Goal: Task Accomplishment & Management: Use online tool/utility

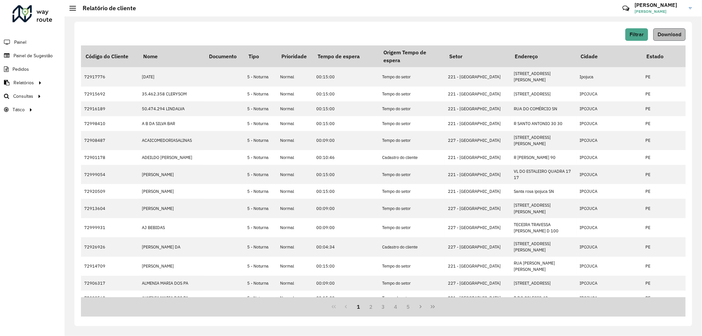
scroll to position [73, 0]
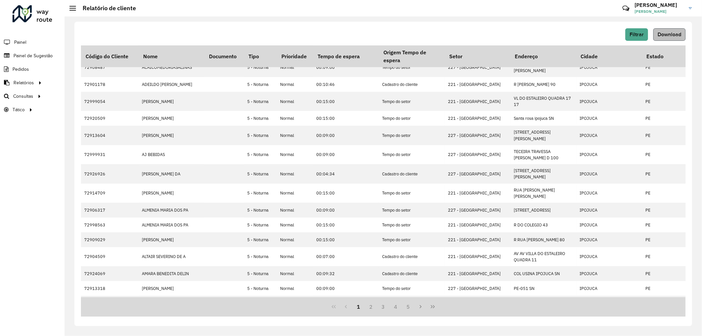
click at [664, 36] on span "Download" at bounding box center [670, 35] width 24 height 6
click at [94, 96] on span "Roteirização" at bounding box center [88, 96] width 27 height 7
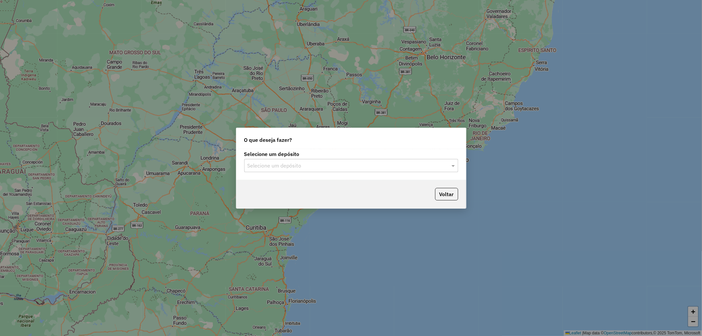
click at [394, 162] on input "text" at bounding box center [345, 166] width 194 height 8
click at [279, 195] on div "CDD Cabo" at bounding box center [351, 195] width 213 height 11
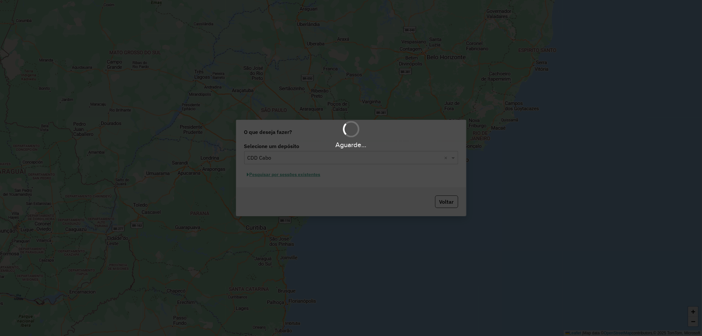
click at [283, 176] on div "Aguarde..." at bounding box center [351, 168] width 702 height 336
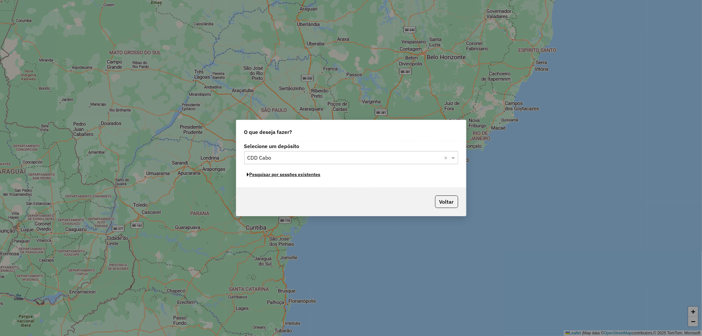
click at [288, 176] on button "Pesquisar por sessões existentes" at bounding box center [283, 175] width 79 height 10
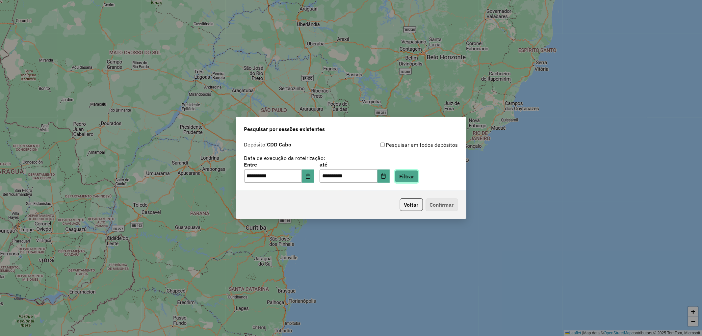
click at [419, 177] on button "Filtrar" at bounding box center [406, 176] width 23 height 13
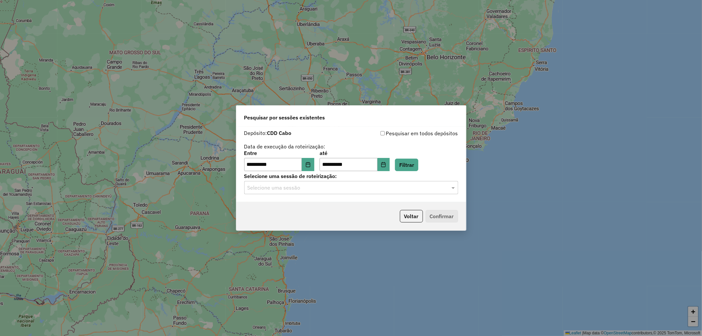
click at [350, 190] on input "text" at bounding box center [345, 188] width 194 height 8
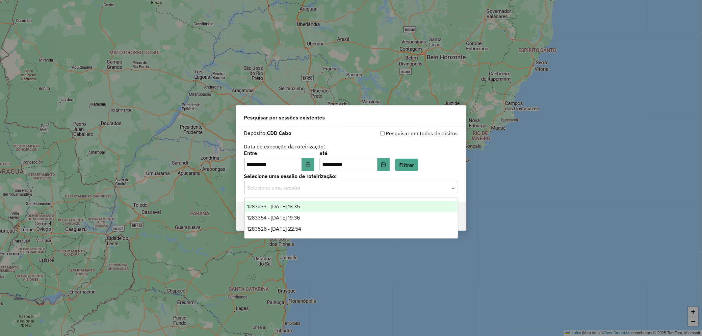
click at [315, 206] on div "1283233 - 26/09/2025 18:35" at bounding box center [351, 206] width 213 height 11
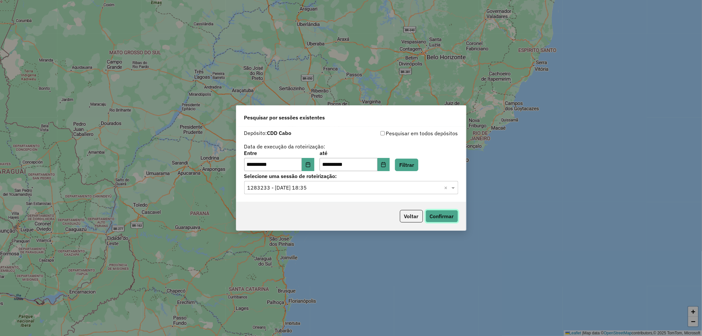
click at [434, 217] on button "Confirmar" at bounding box center [442, 216] width 33 height 13
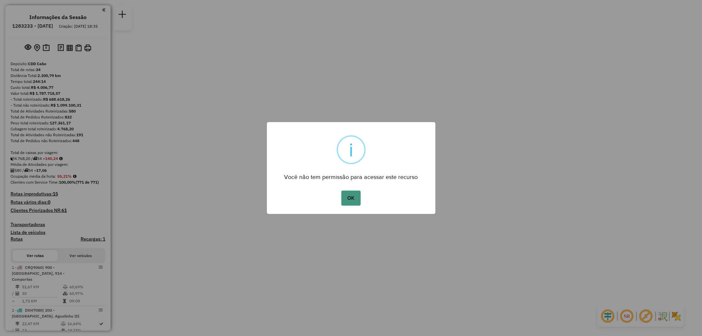
click at [352, 195] on button "OK" at bounding box center [351, 198] width 19 height 15
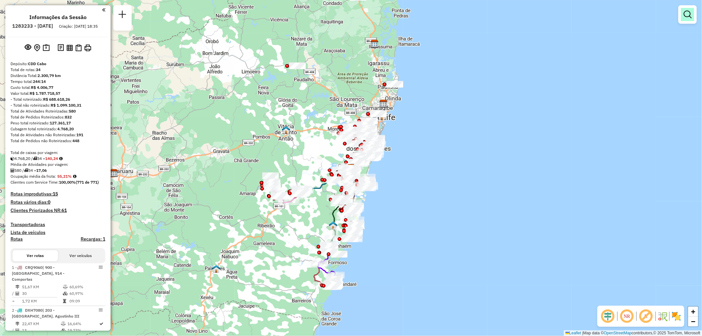
click at [690, 17] on em at bounding box center [688, 15] width 8 height 8
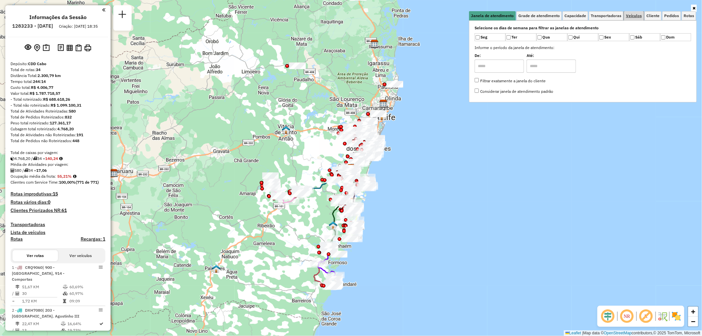
click at [631, 18] on span "Veículos" at bounding box center [634, 16] width 16 height 4
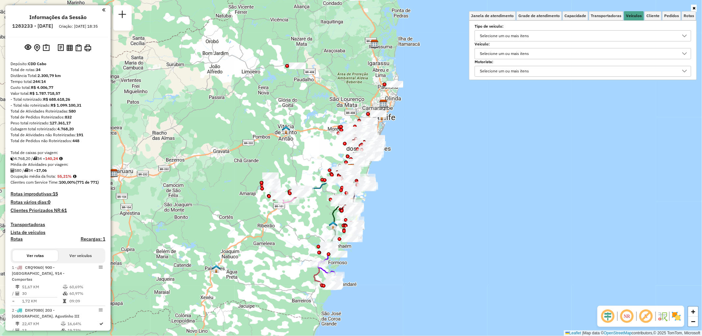
click at [545, 53] on div "Selecione um ou mais itens" at bounding box center [578, 53] width 201 height 11
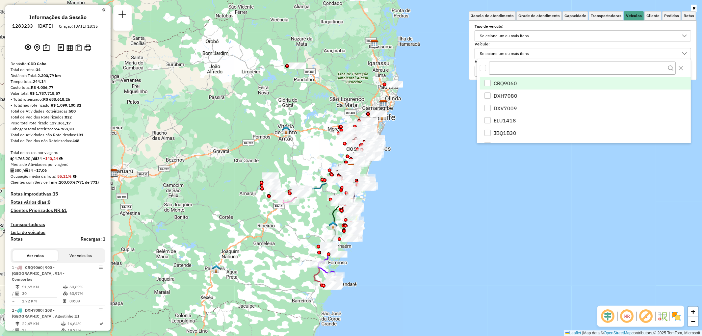
scroll to position [4, 22]
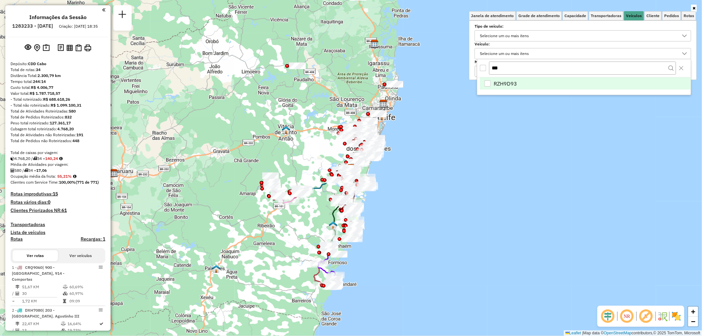
type input "***"
click at [488, 83] on div "RZH9D93" at bounding box center [488, 83] width 6 height 6
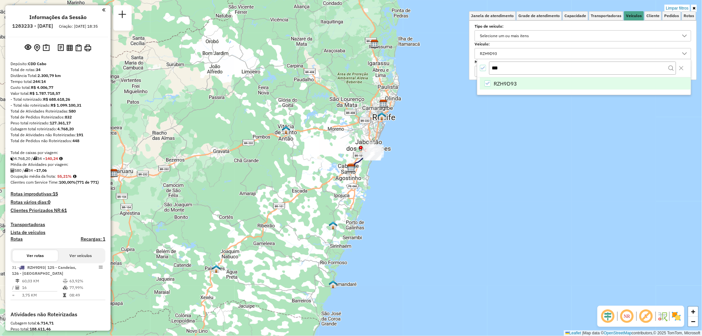
click at [694, 7] on icon at bounding box center [694, 8] width 3 height 4
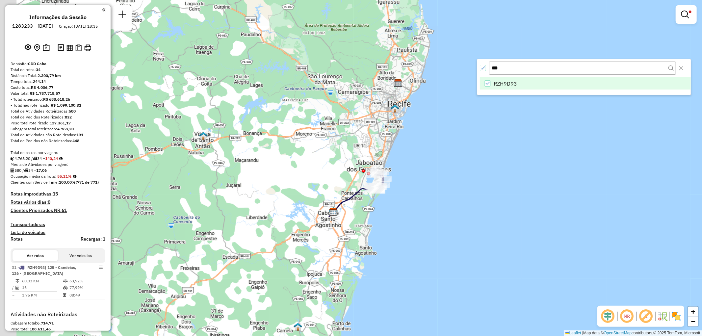
drag, startPoint x: 384, startPoint y: 187, endPoint x: 406, endPoint y: 180, distance: 23.9
click at [419, 179] on div "Limpar filtros Janela de atendimento Grade de atendimento Capacidade Transporta…" at bounding box center [351, 168] width 702 height 336
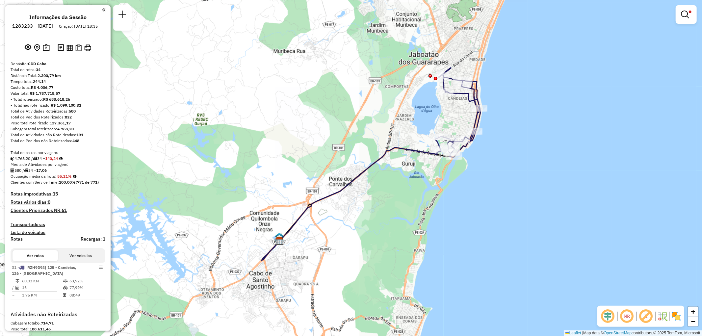
drag, startPoint x: 398, startPoint y: 204, endPoint x: 506, endPoint y: 171, distance: 113.1
click at [506, 171] on div "Limpar filtros Janela de atendimento Grade de atendimento Capacidade Transporta…" at bounding box center [351, 168] width 702 height 336
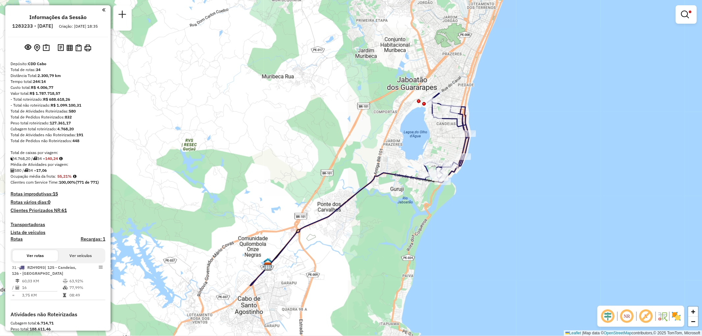
drag, startPoint x: 465, startPoint y: 187, endPoint x: 460, endPoint y: 205, distance: 18.7
click at [460, 205] on div "Limpar filtros Janela de atendimento Grade de atendimento Capacidade Transporta…" at bounding box center [351, 168] width 702 height 336
click at [685, 14] on em at bounding box center [685, 15] width 8 height 8
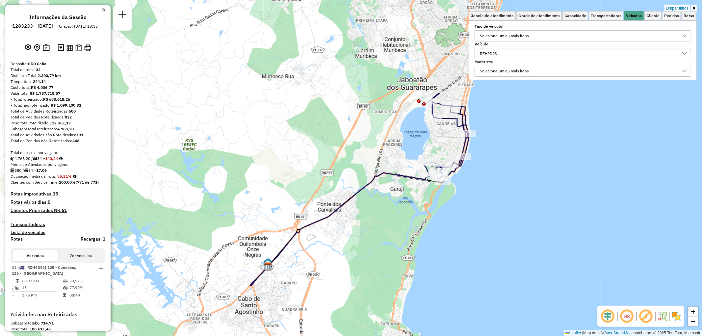
click at [514, 53] on div "RZH9D93" at bounding box center [578, 53] width 201 height 11
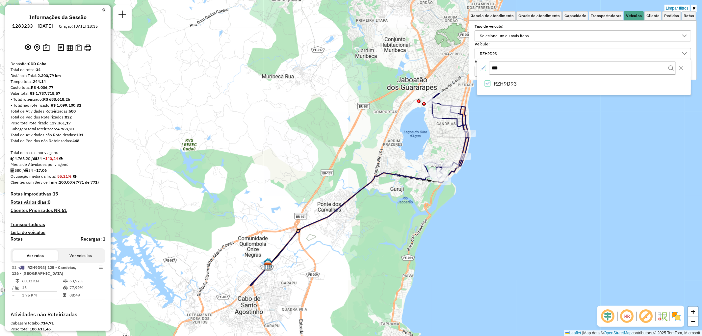
click at [482, 70] on icon "All items selected" at bounding box center [483, 68] width 5 height 5
click at [494, 69] on input "***" at bounding box center [582, 68] width 187 height 13
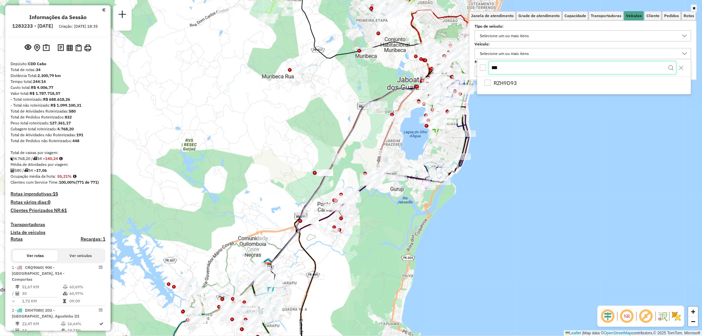
paste input "****"
type input "*******"
click at [483, 69] on div "All items unselected" at bounding box center [483, 68] width 6 height 6
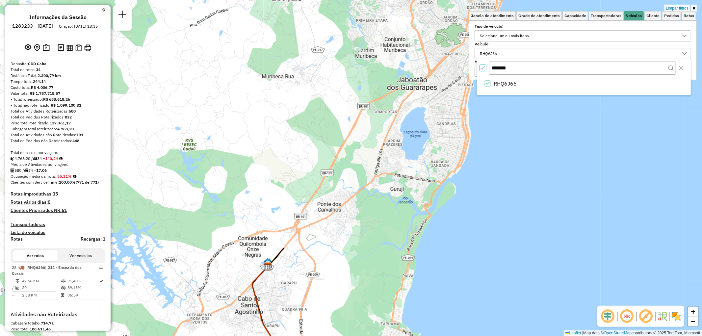
click at [694, 8] on icon at bounding box center [694, 8] width 3 height 4
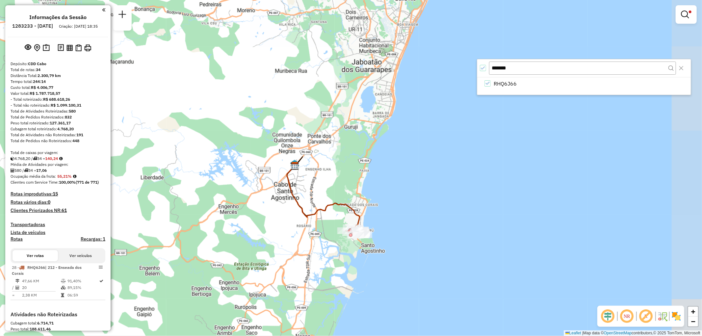
drag, startPoint x: 437, startPoint y: 180, endPoint x: 387, endPoint y: 142, distance: 63.1
click at [387, 142] on div "Limpar filtros Janela de atendimento Grade de atendimento Capacidade Transporta…" at bounding box center [351, 168] width 702 height 336
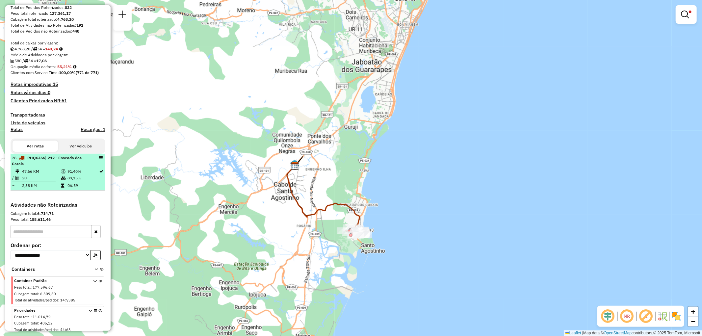
scroll to position [119, 0]
